Goal: Transaction & Acquisition: Subscribe to service/newsletter

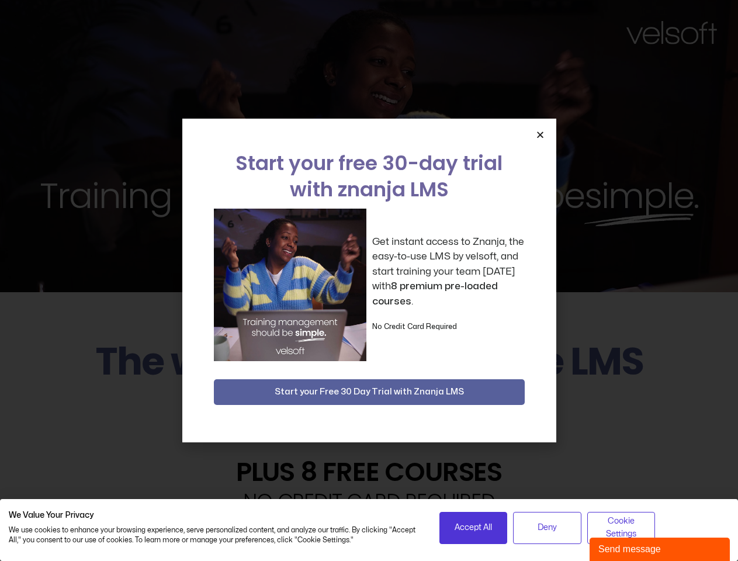
click at [368, 280] on div "Get instant access to Znanja, the easy-to-use LMS by velsoft, and start trainin…" at bounding box center [369, 284] width 311 height 152
click at [473, 527] on span "Accept All" at bounding box center [472, 527] width 37 height 13
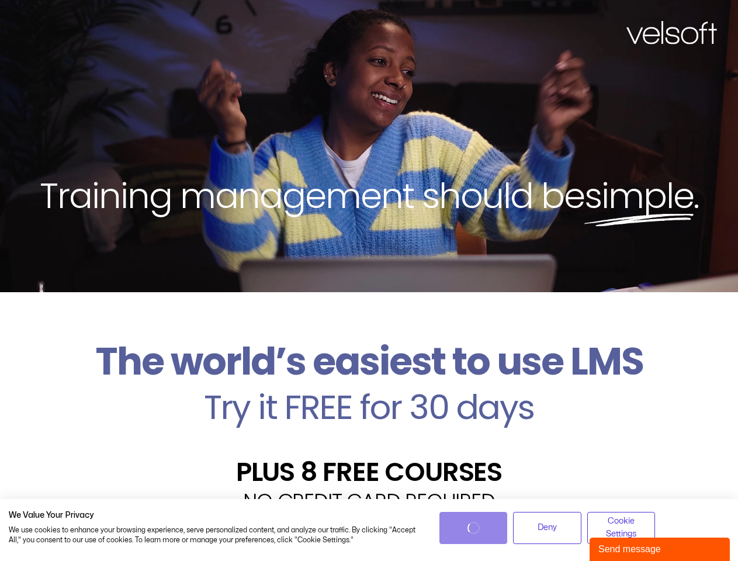
click at [547, 527] on div "Velsoft’s Znanja LMS is built for small and medium-sized businesses that want t…" at bounding box center [369, 559] width 720 height 85
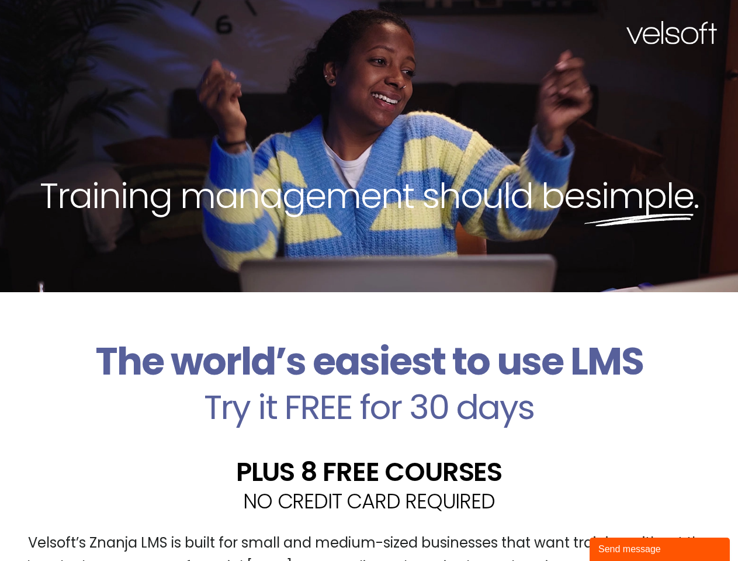
click at [621, 527] on div "Velsoft’s Znanja LMS is built for small and medium-sized businesses that want t…" at bounding box center [369, 559] width 720 height 85
click at [368, 280] on div "Training management should be simple ." at bounding box center [369, 146] width 738 height 292
click at [540, 134] on div "Training management should be simple ." at bounding box center [369, 146] width 738 height 292
click at [369, 392] on h2 "Try it FREE for 30 days" at bounding box center [369, 407] width 720 height 34
click at [659, 549] on div "Send message" at bounding box center [659, 549] width 123 height 14
